Goal: Task Accomplishment & Management: Manage account settings

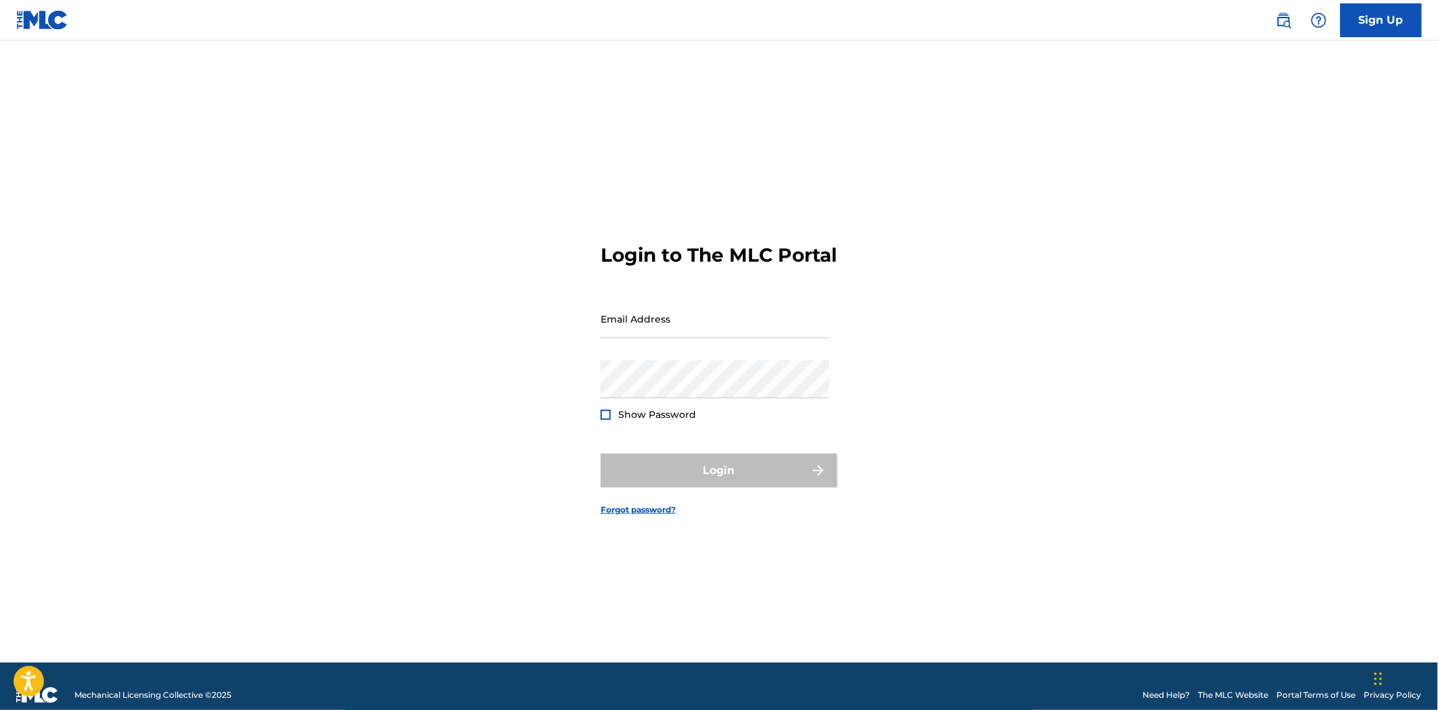
type input "[PERSON_NAME][EMAIL_ADDRESS][DOMAIN_NAME]"
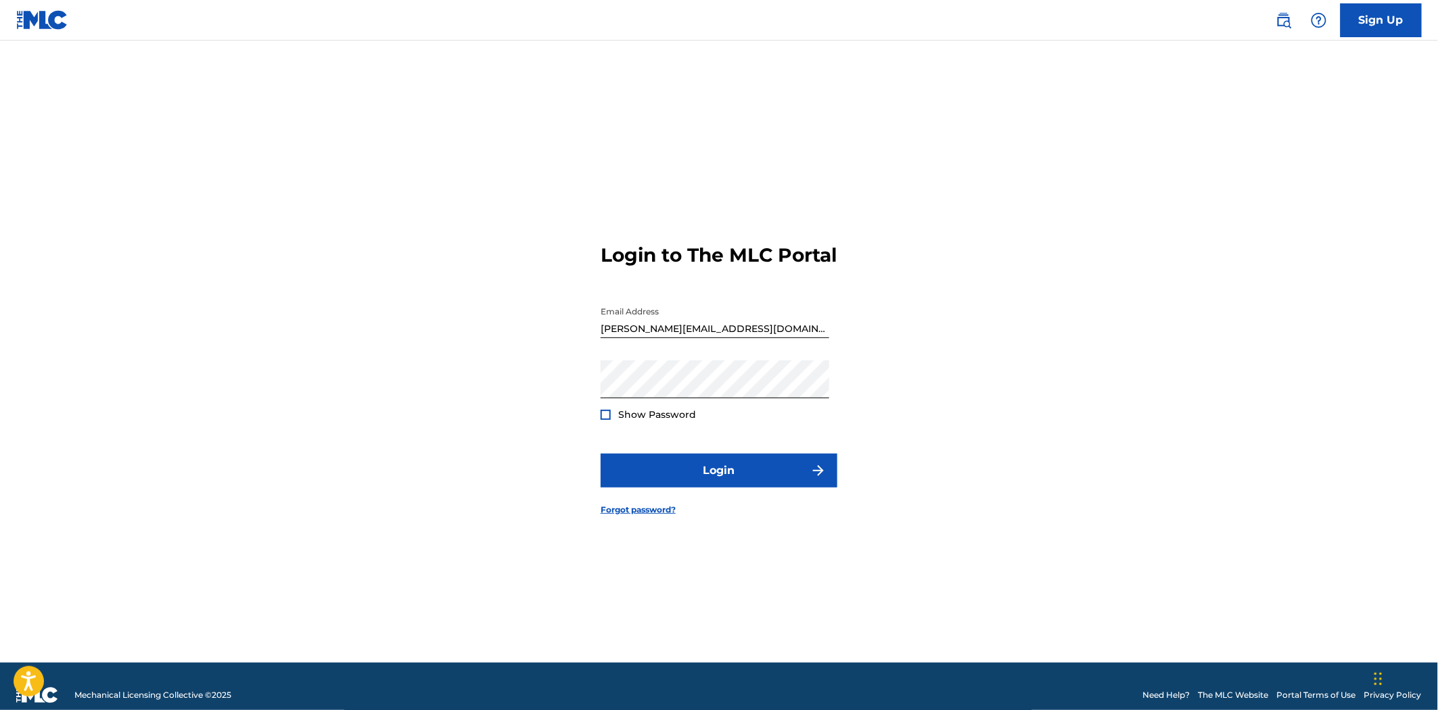
click at [736, 488] on div "Login" at bounding box center [719, 471] width 237 height 34
click at [716, 484] on button "Login" at bounding box center [719, 471] width 237 height 34
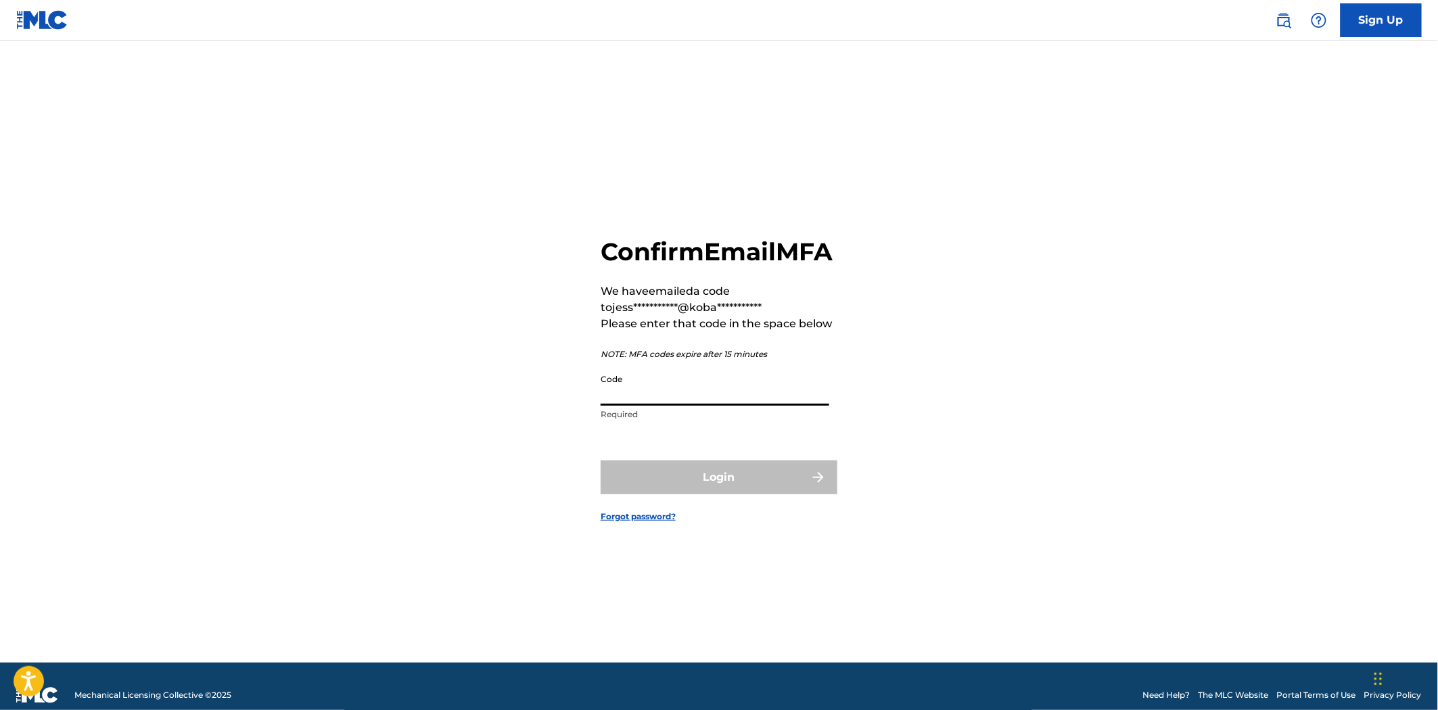
click at [632, 406] on input "Code" at bounding box center [715, 386] width 229 height 39
paste input "734926"
type input "734926"
click at [716, 488] on button "Login" at bounding box center [719, 478] width 237 height 34
